Goal: Task Accomplishment & Management: Use online tool/utility

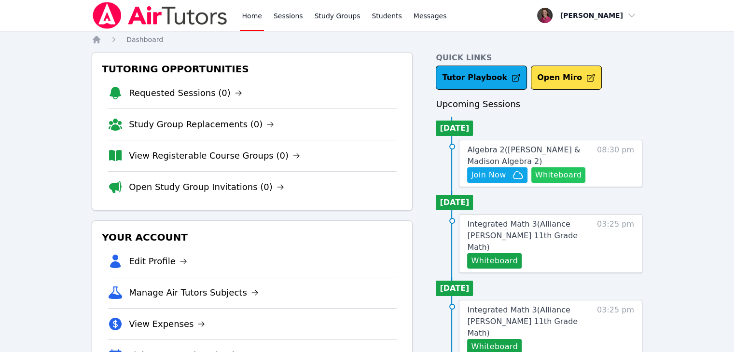
click at [563, 172] on button "Whiteboard" at bounding box center [559, 175] width 55 height 15
click at [283, 15] on link "Sessions" at bounding box center [288, 15] width 33 height 31
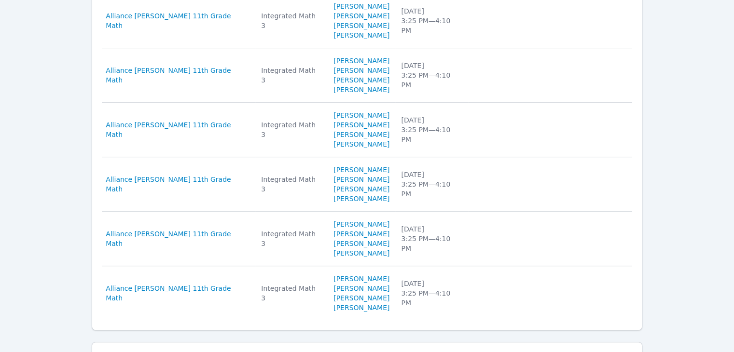
scroll to position [623, 0]
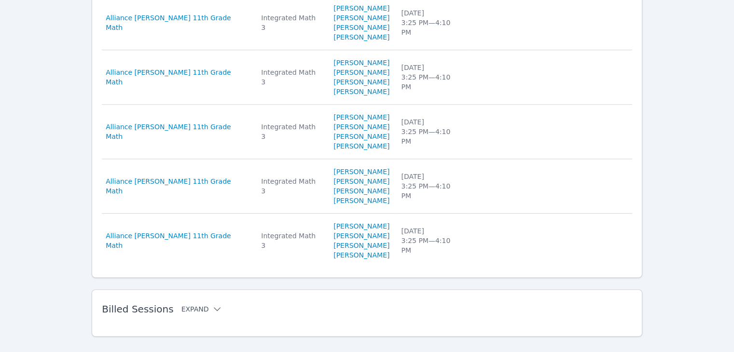
click at [212, 305] on icon at bounding box center [217, 310] width 10 height 10
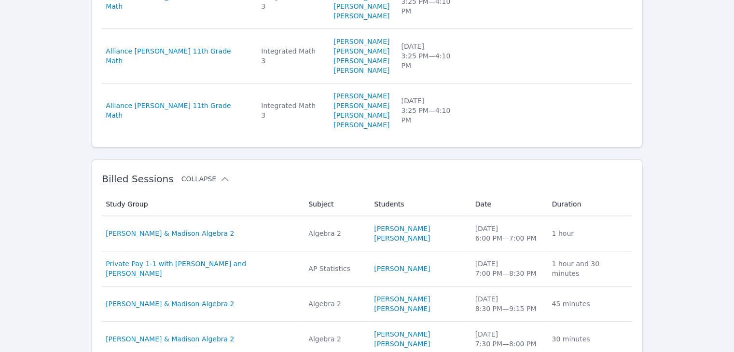
scroll to position [758, 0]
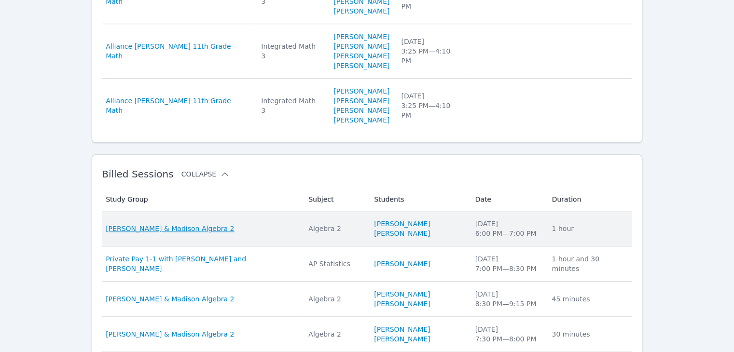
click at [168, 224] on span "[PERSON_NAME] & Madison Algebra 2" at bounding box center [170, 229] width 128 height 10
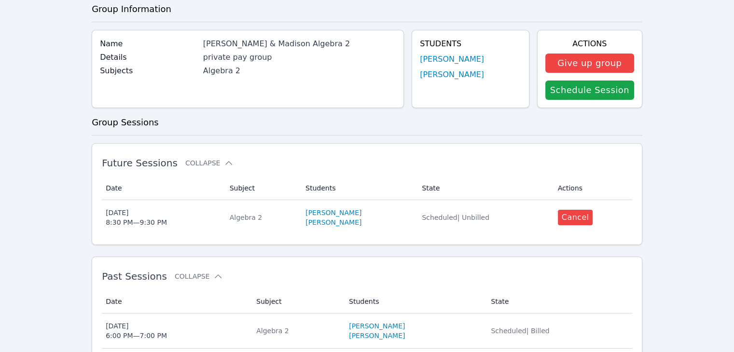
scroll to position [80, 0]
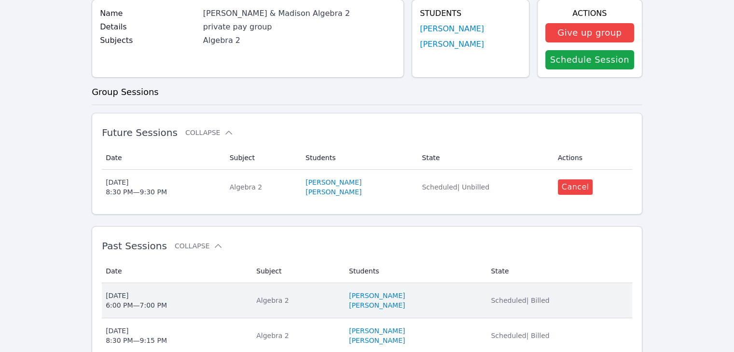
click at [163, 297] on span "[DATE] 6:00 PM — 7:00 PM" at bounding box center [175, 300] width 139 height 19
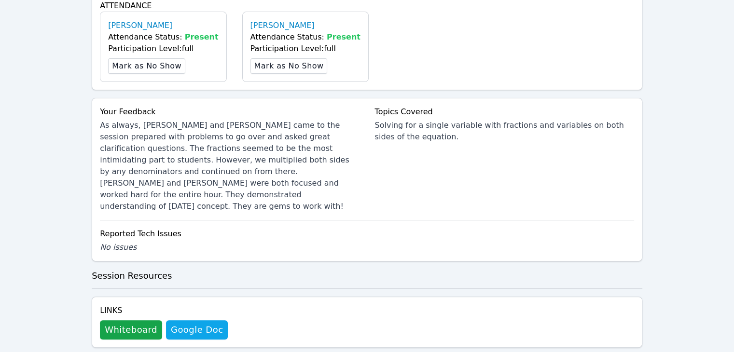
scroll to position [283, 0]
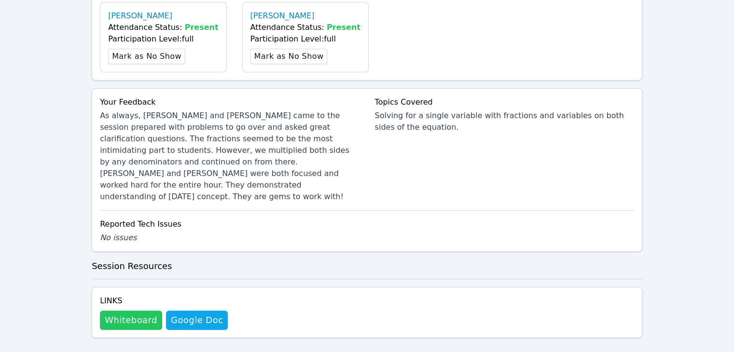
click at [139, 311] on button "Whiteboard" at bounding box center [131, 320] width 62 height 19
